Goal: Information Seeking & Learning: Learn about a topic

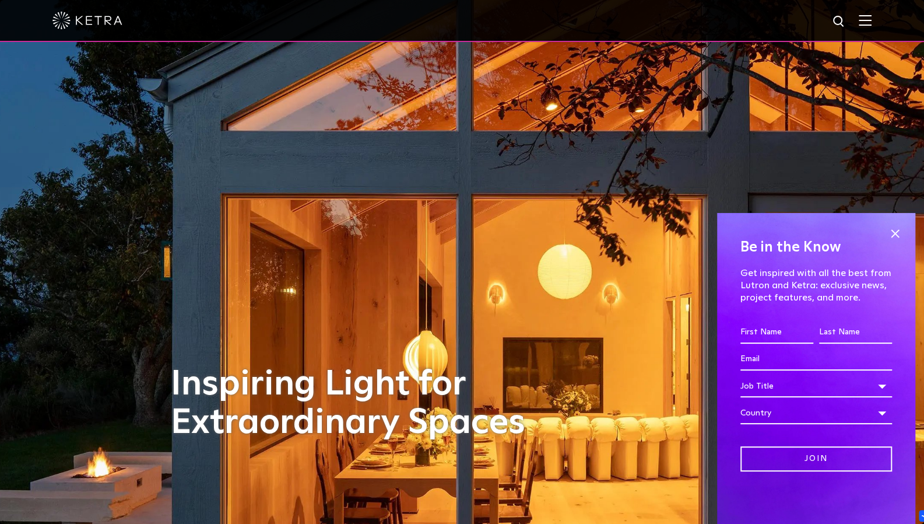
click at [872, 23] on img at bounding box center [865, 20] width 13 height 11
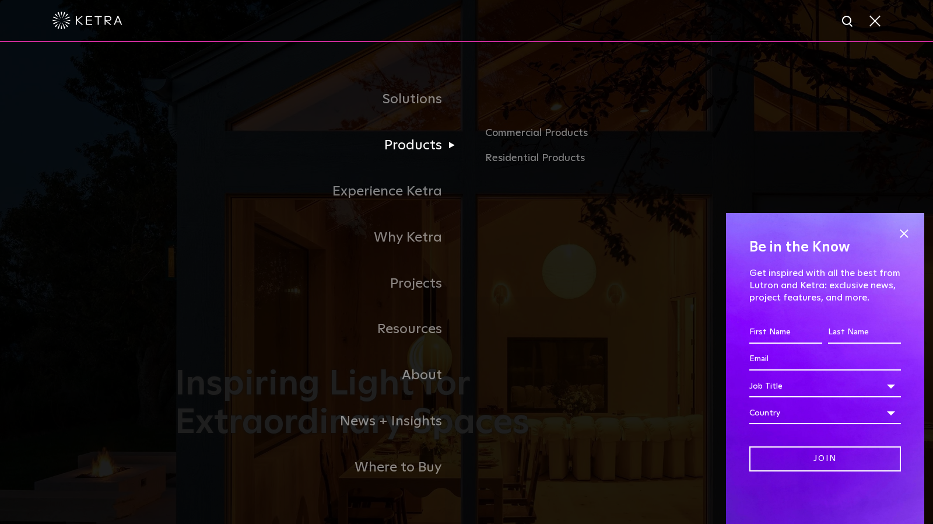
click at [423, 145] on link "Products" at bounding box center [320, 145] width 291 height 46
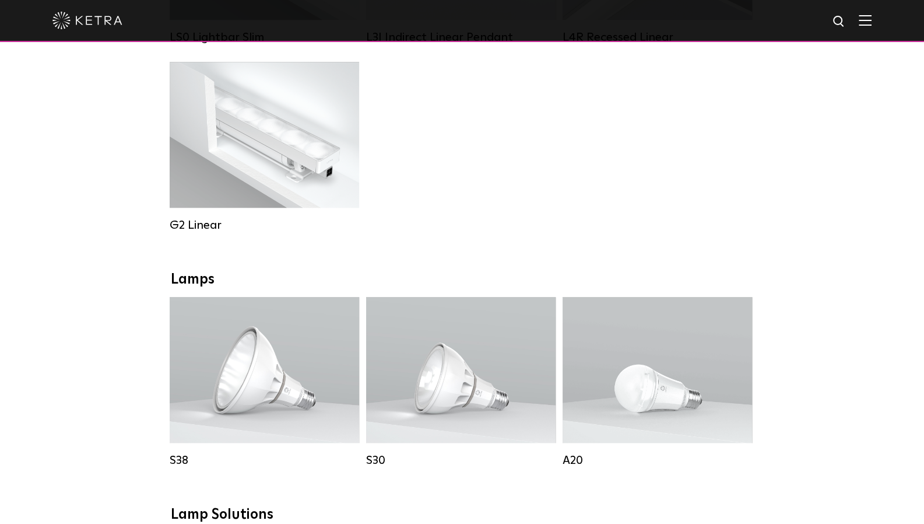
scroll to position [619, 0]
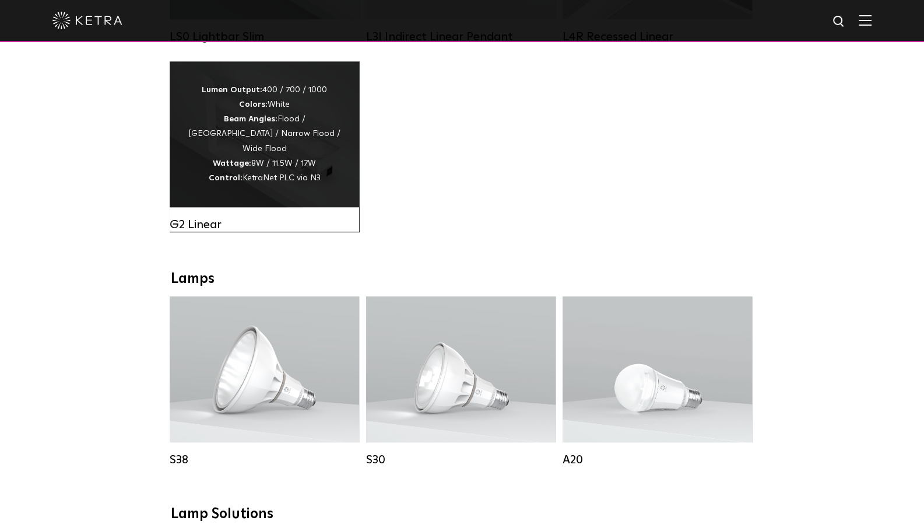
click at [286, 119] on div "Lumen Output: 400 / 700 / 1000 Colors: White Beam Angles: Flood / Graze / Narro…" at bounding box center [264, 134] width 154 height 103
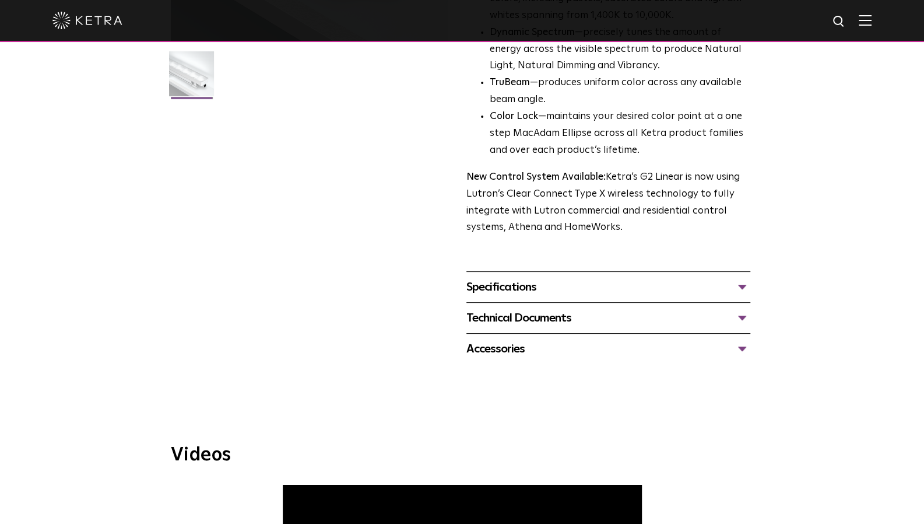
scroll to position [323, 0]
click at [584, 283] on div "Specifications" at bounding box center [608, 286] width 284 height 19
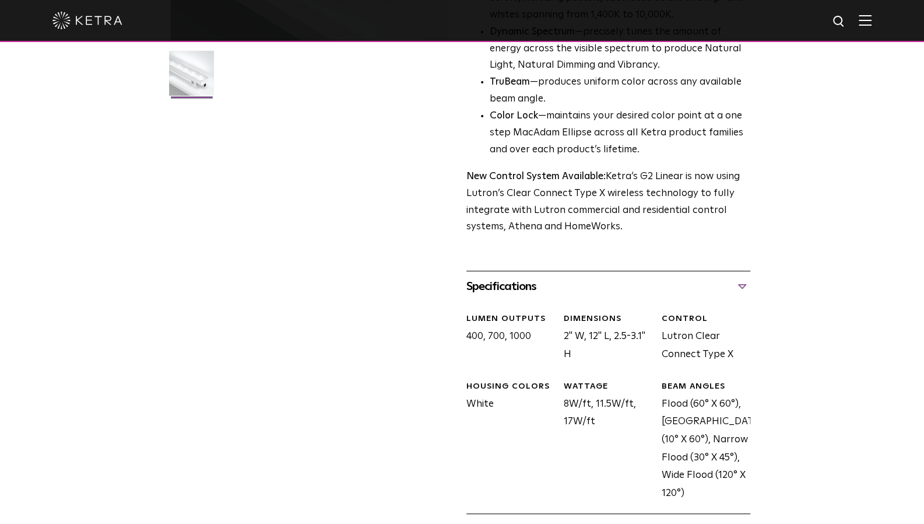
scroll to position [584, 0]
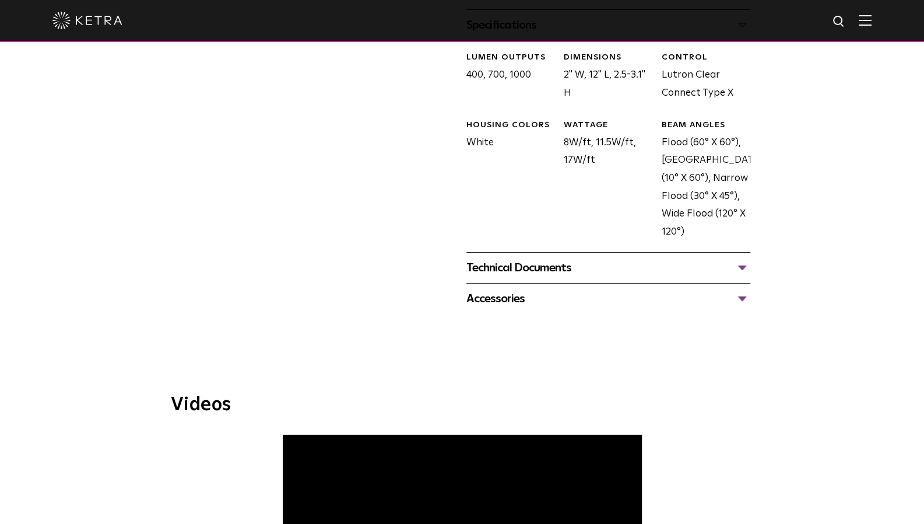
click at [568, 275] on div "Technical Documents" at bounding box center [608, 267] width 284 height 19
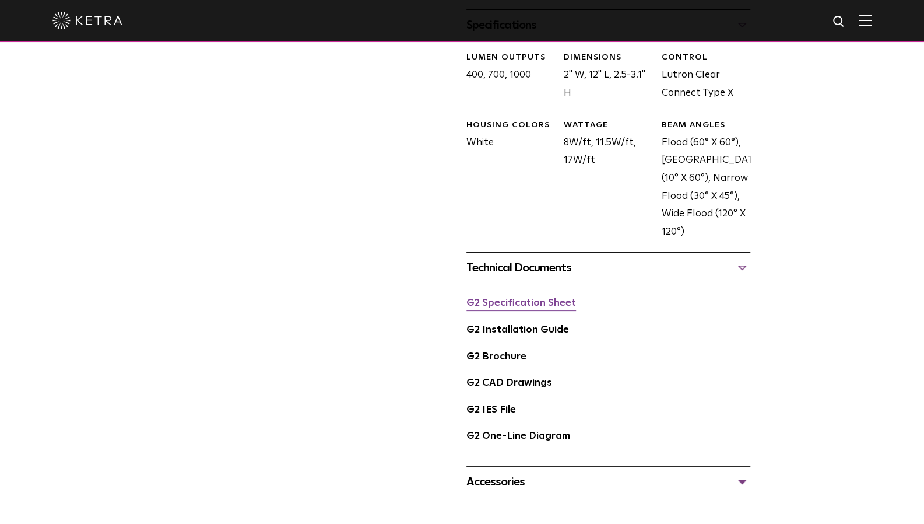
click at [552, 305] on link "G2 Specification Sheet" at bounding box center [521, 303] width 110 height 10
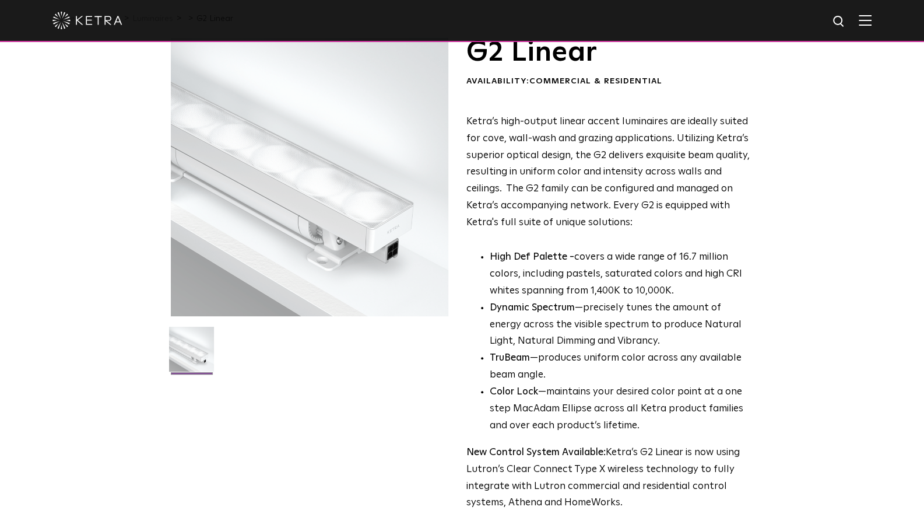
scroll to position [0, 0]
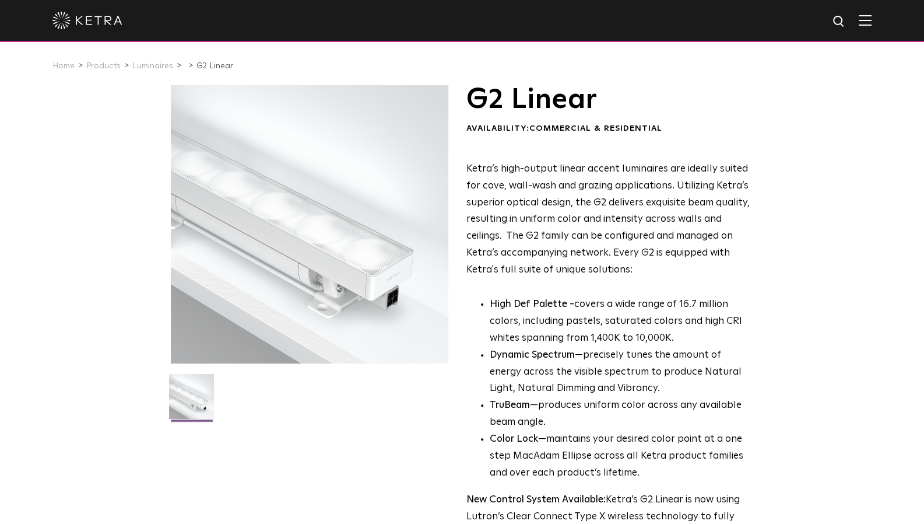
click at [886, 24] on div at bounding box center [462, 21] width 924 height 42
click at [868, 23] on img at bounding box center [865, 20] width 13 height 11
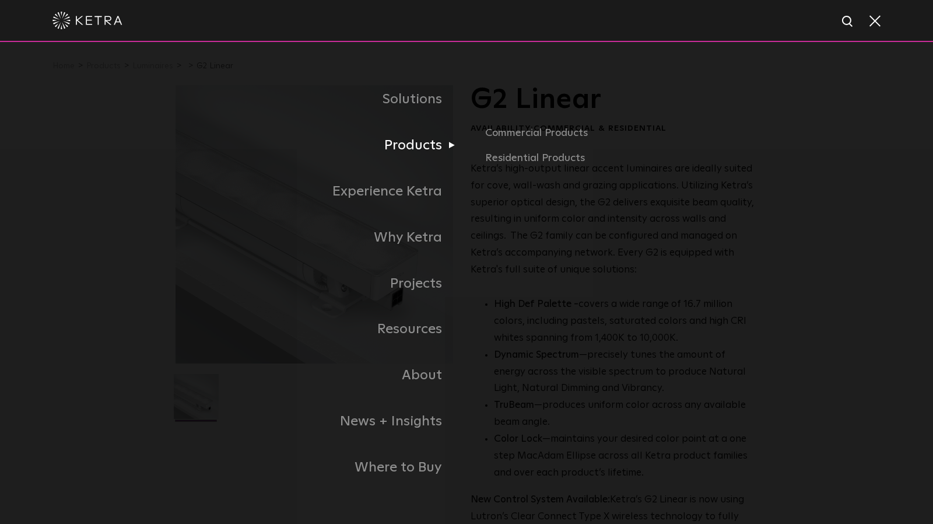
click at [399, 149] on link "Products" at bounding box center [320, 145] width 291 height 46
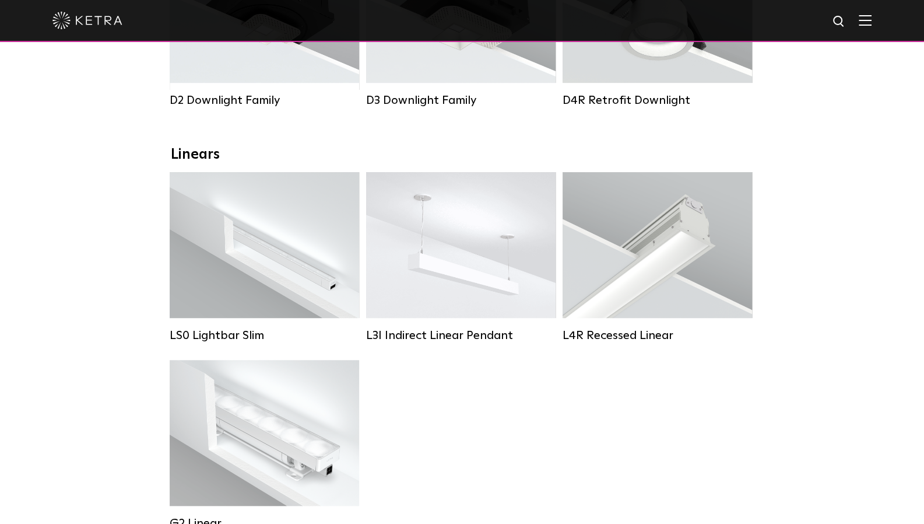
scroll to position [321, 0]
